Goal: Task Accomplishment & Management: Use online tool/utility

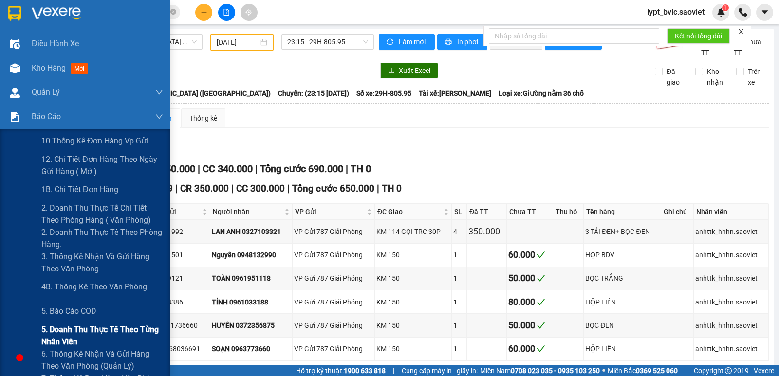
scroll to position [45, 0]
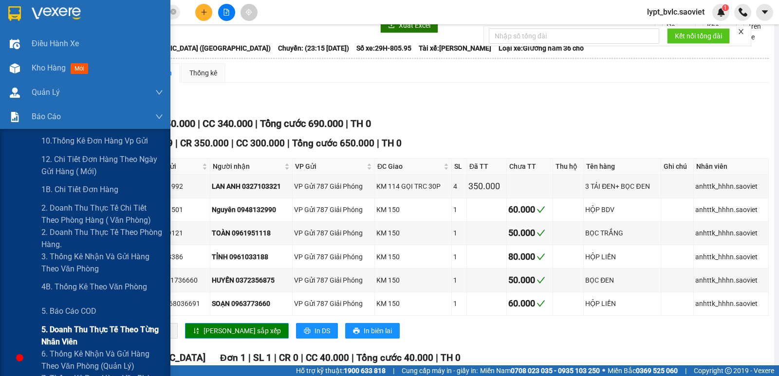
click at [116, 333] on span "5. Doanh thu thực tế theo từng nhân viên" at bounding box center [102, 336] width 122 height 24
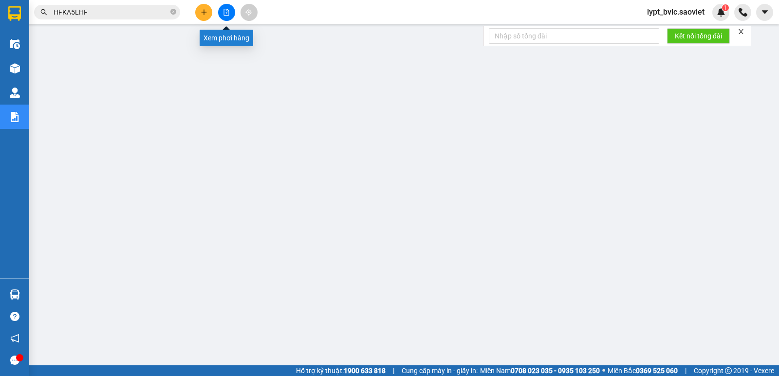
drag, startPoint x: 220, startPoint y: 14, endPoint x: 140, endPoint y: 21, distance: 80.7
click at [221, 14] on button at bounding box center [226, 12] width 17 height 17
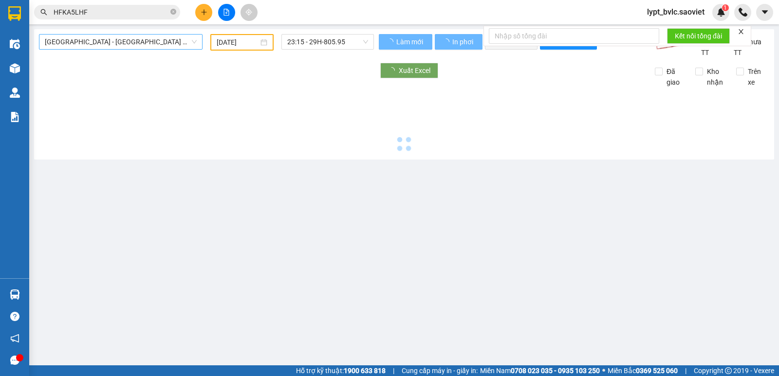
type input "[DATE]"
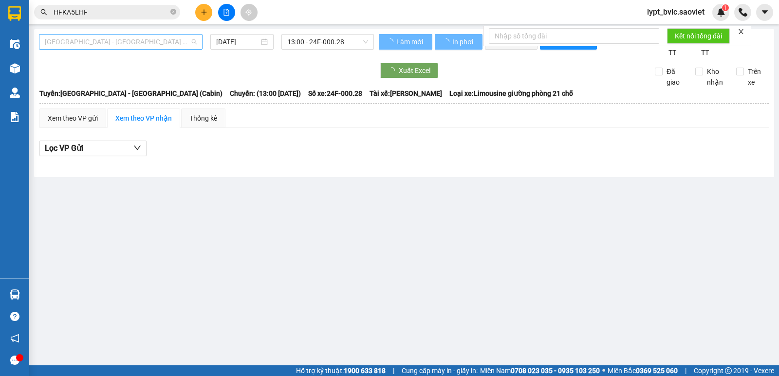
click at [96, 40] on span "[GEOGRAPHIC_DATA] - [GEOGRAPHIC_DATA] (Cabin)" at bounding box center [121, 42] width 152 height 15
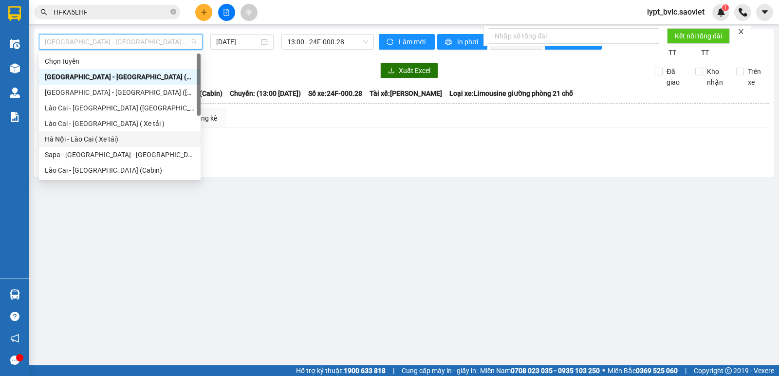
scroll to position [78, 0]
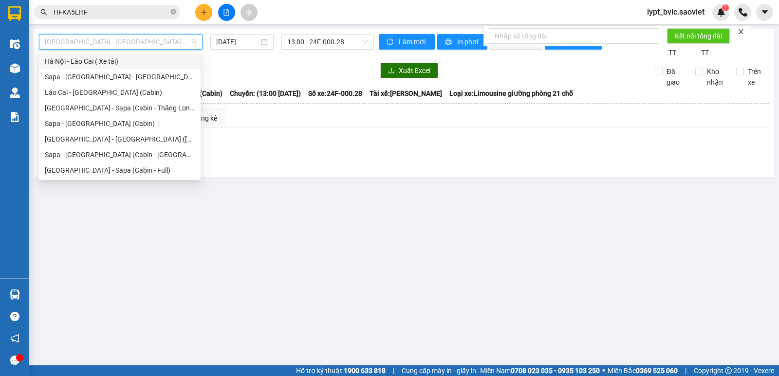
click at [96, 58] on div "Hà Nội - Lào Cai ( Xe tải)" at bounding box center [120, 61] width 150 height 11
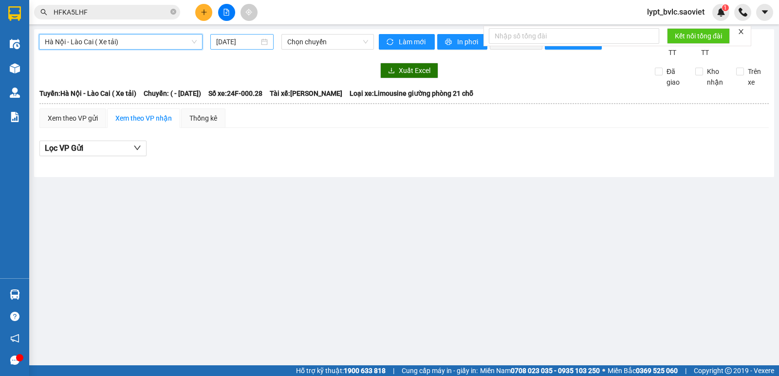
click at [234, 41] on input "[DATE]" at bounding box center [237, 42] width 43 height 11
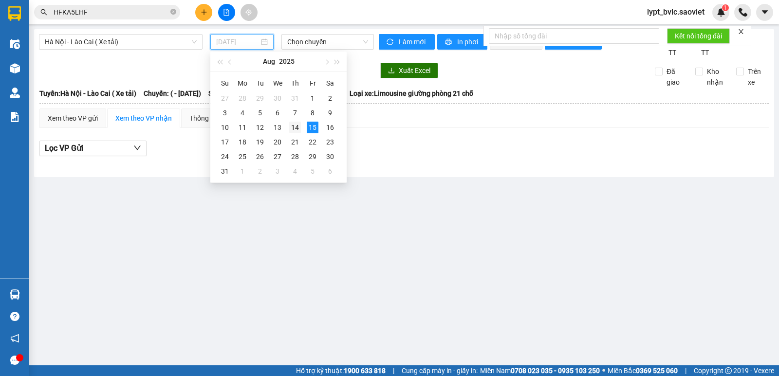
click at [293, 127] on div "14" at bounding box center [295, 128] width 12 height 12
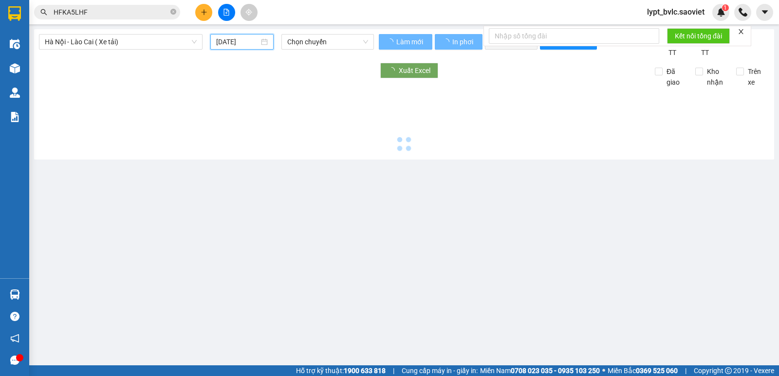
type input "[DATE]"
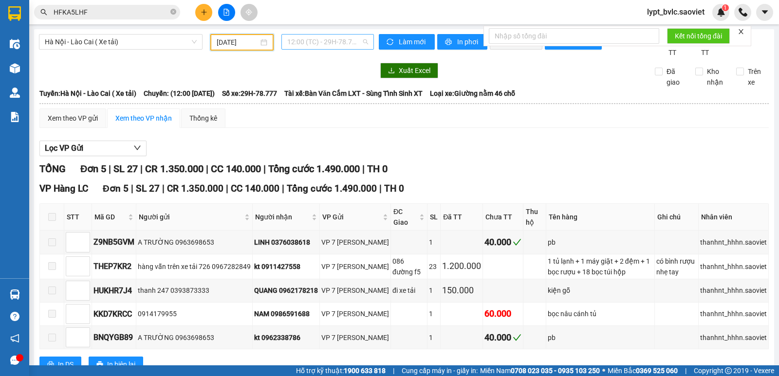
click at [314, 40] on span "12:00 (TC) - 29H-78.777" at bounding box center [327, 42] width 80 height 15
click at [340, 95] on div "19:30 (TC) - 29H-78.773" at bounding box center [323, 92] width 76 height 11
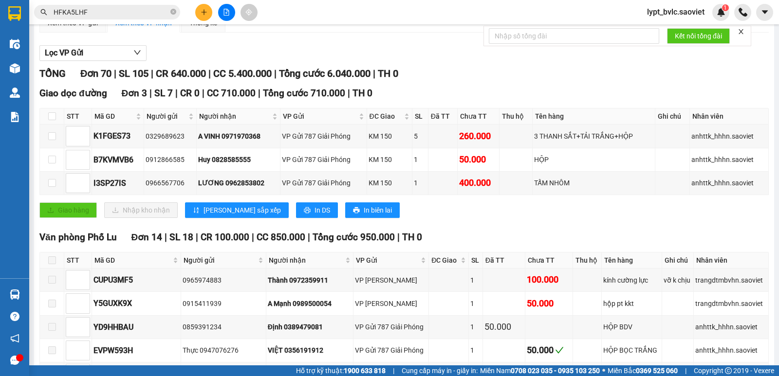
scroll to position [97, 0]
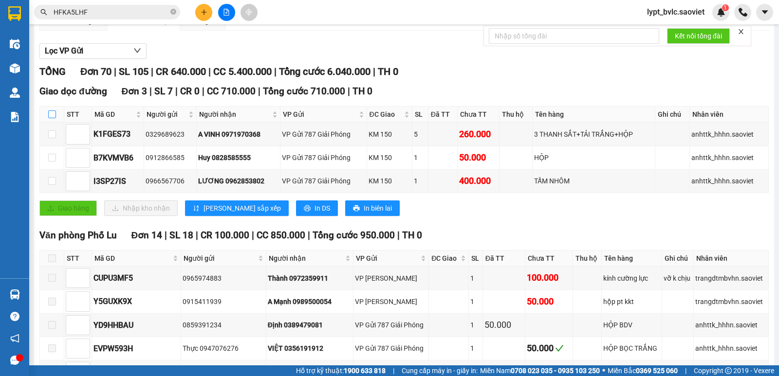
click at [50, 115] on input "checkbox" at bounding box center [52, 115] width 8 height 8
checkbox input "true"
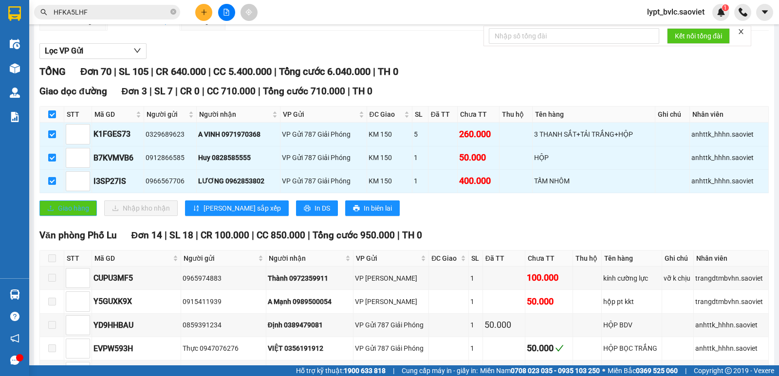
click at [64, 212] on span "Giao hàng" at bounding box center [73, 208] width 31 height 11
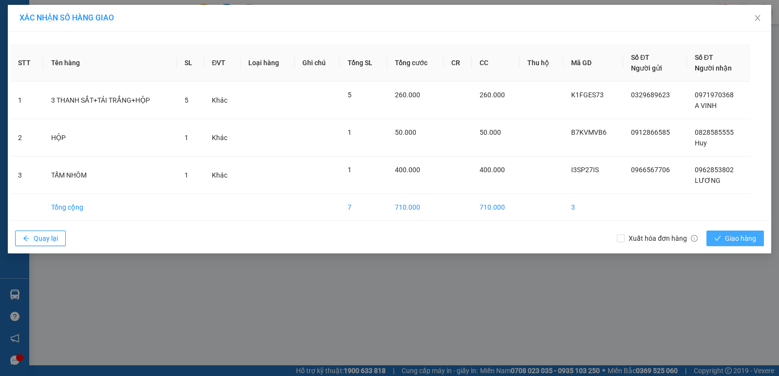
click at [714, 239] on button "Giao hàng" at bounding box center [735, 239] width 57 height 16
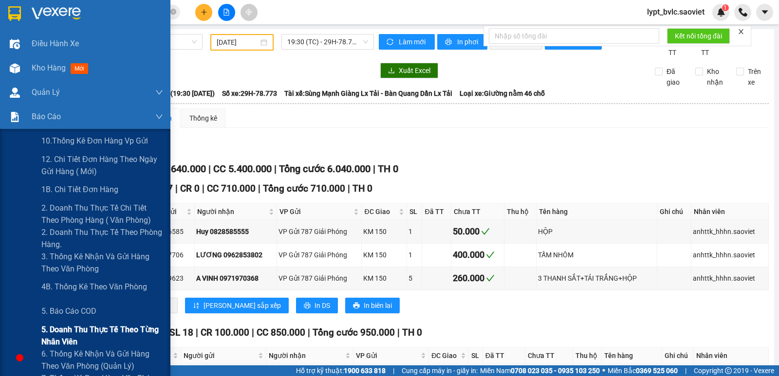
click at [98, 332] on span "5. Doanh thu thực tế theo từng nhân viên" at bounding box center [102, 336] width 122 height 24
